Goal: Find specific page/section

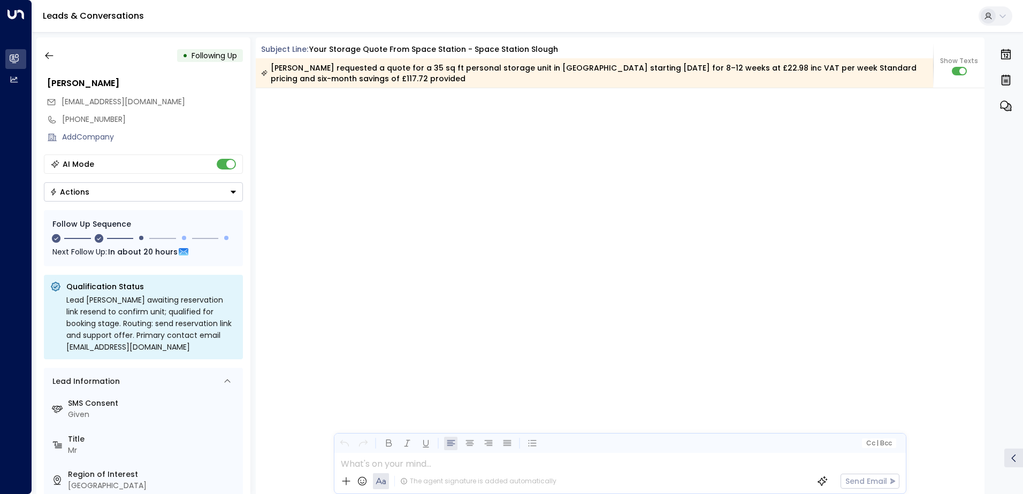
scroll to position [1060, 0]
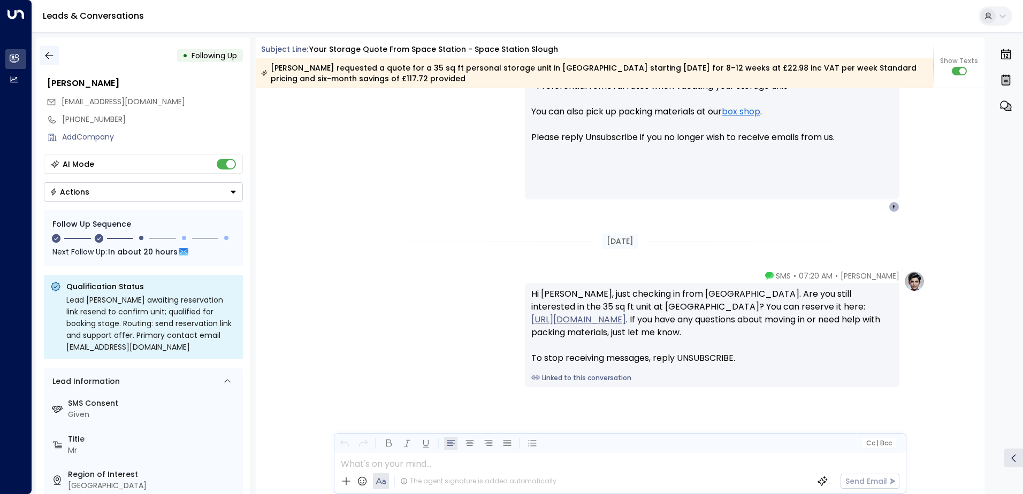
click at [50, 58] on icon "button" at bounding box center [49, 55] width 11 height 11
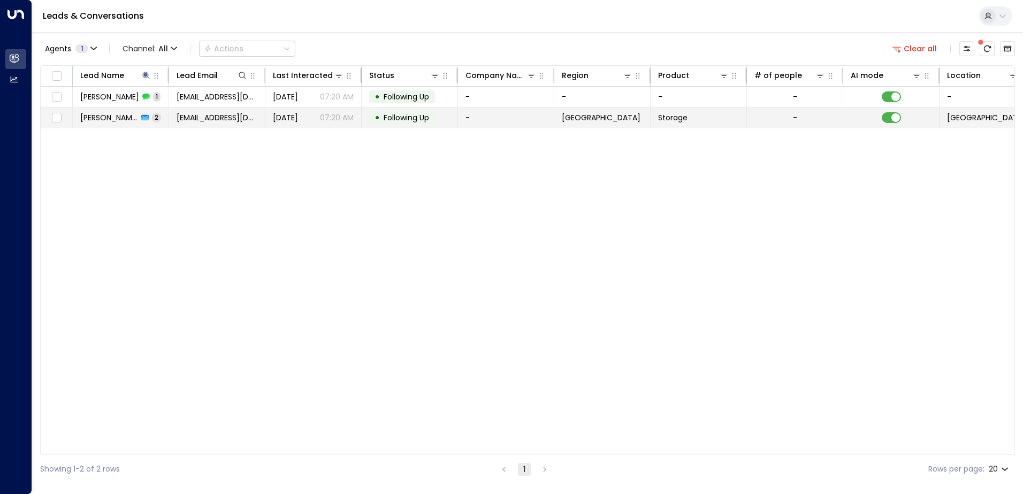
click at [152, 117] on span "2" at bounding box center [156, 117] width 9 height 9
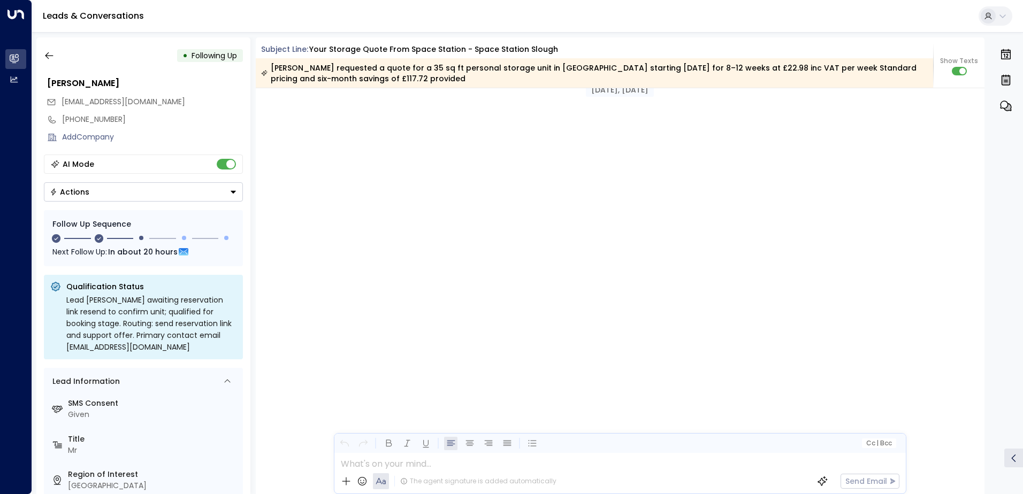
scroll to position [1060, 0]
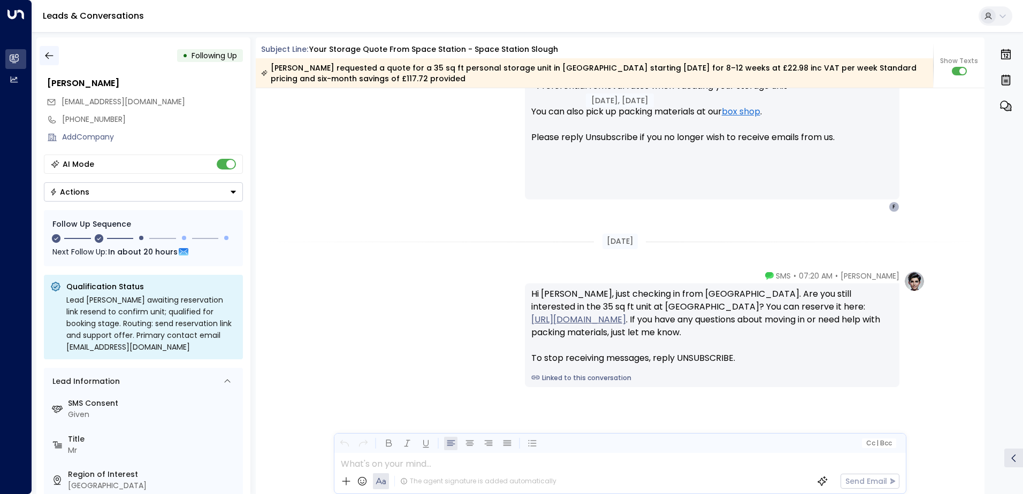
click at [55, 58] on button "button" at bounding box center [49, 55] width 19 height 19
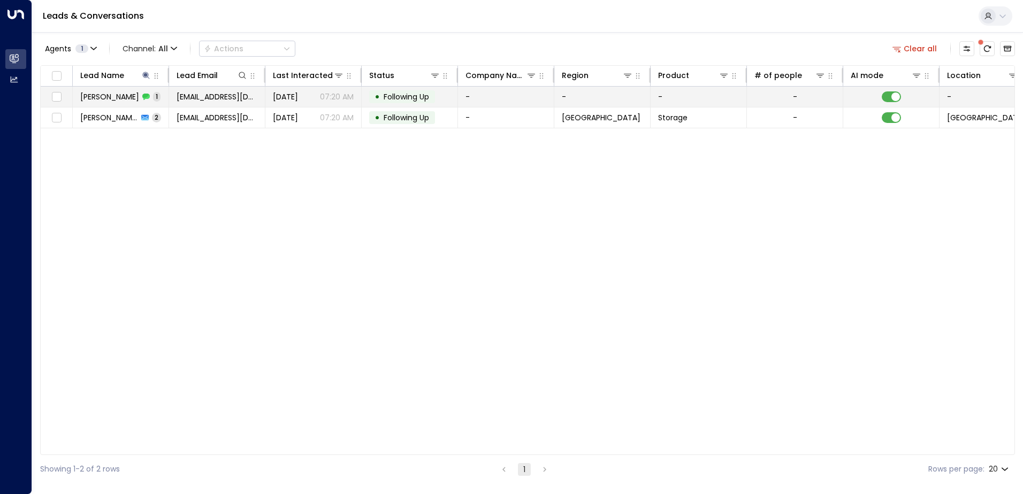
click at [103, 97] on span "[PERSON_NAME]" at bounding box center [109, 96] width 59 height 11
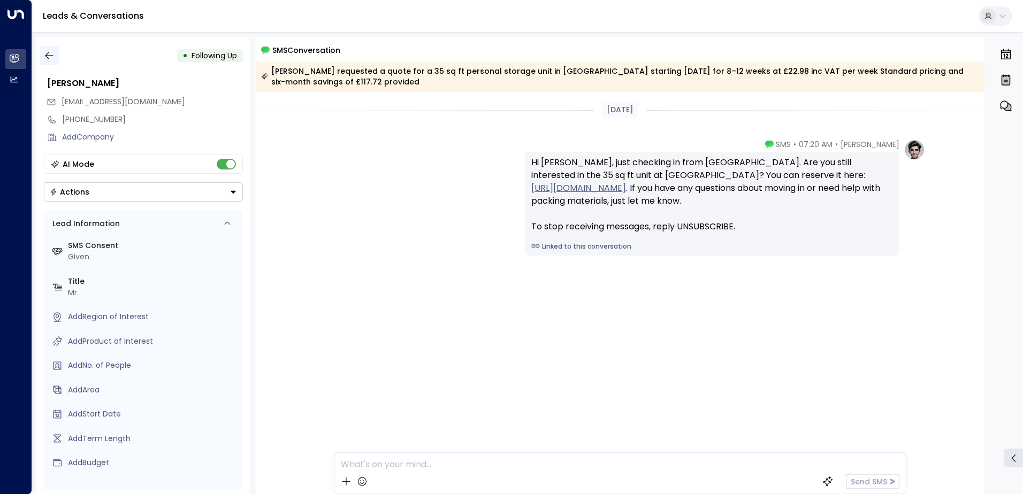
click at [47, 53] on icon "button" at bounding box center [49, 55] width 11 height 11
